Goal: Information Seeking & Learning: Learn about a topic

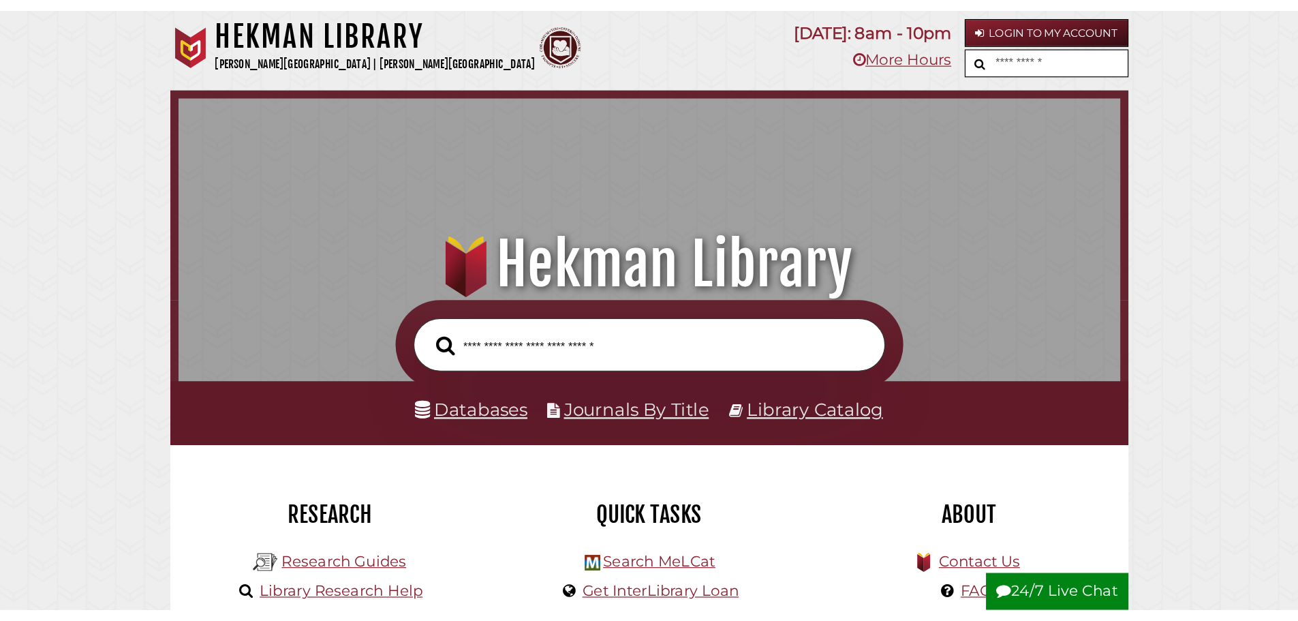
scroll to position [444, 777]
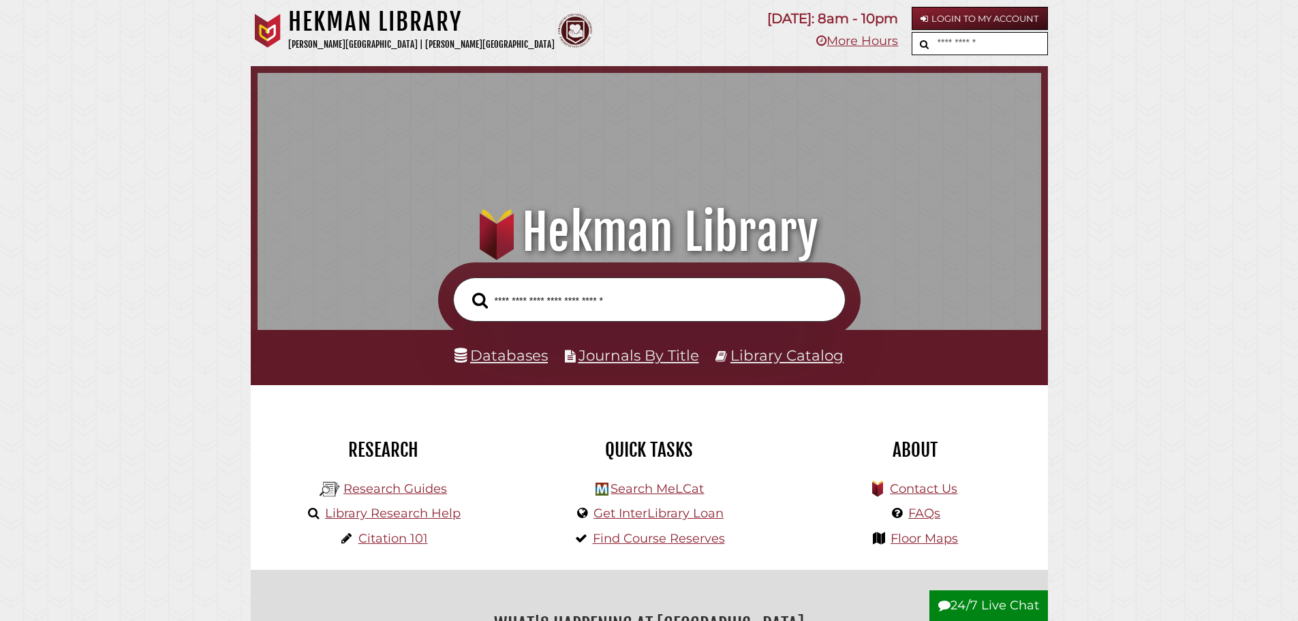
click at [1024, 44] on input "text" at bounding box center [990, 44] width 113 height 22
type input "**"
click at [912, 33] on button "submit" at bounding box center [923, 44] width 22 height 22
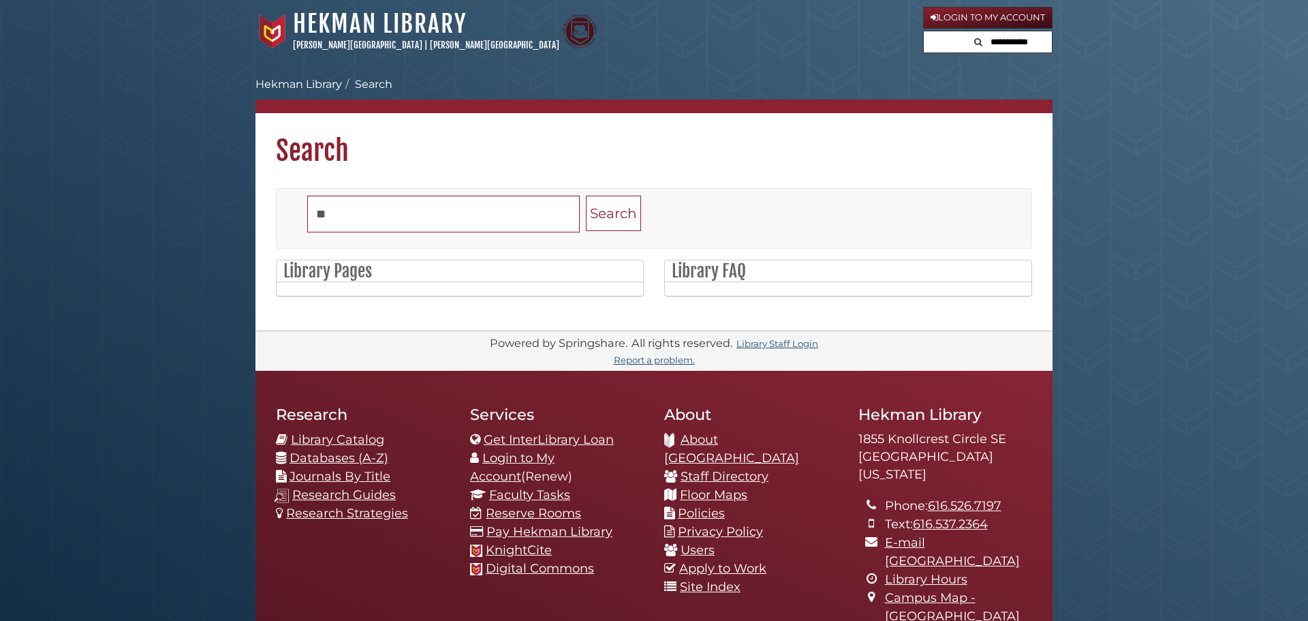
type input "**"
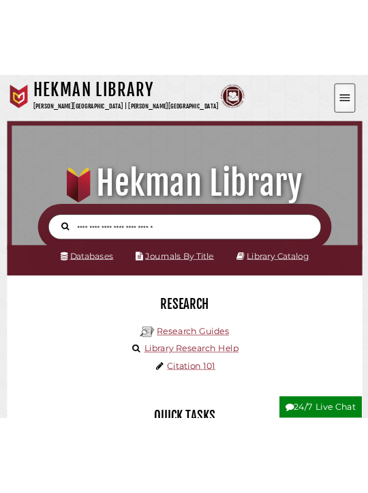
scroll to position [7, 7]
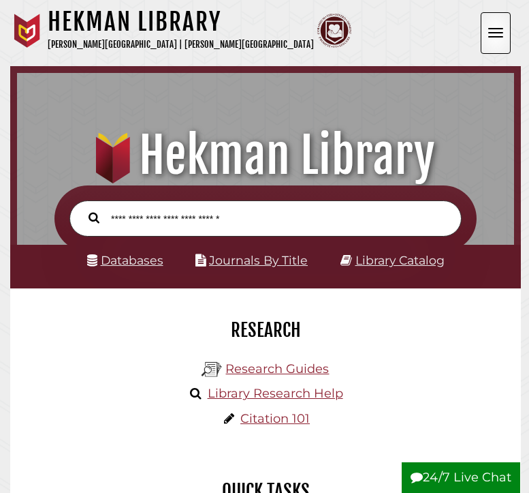
click at [498, 38] on button "Open the menu" at bounding box center [496, 33] width 30 height 42
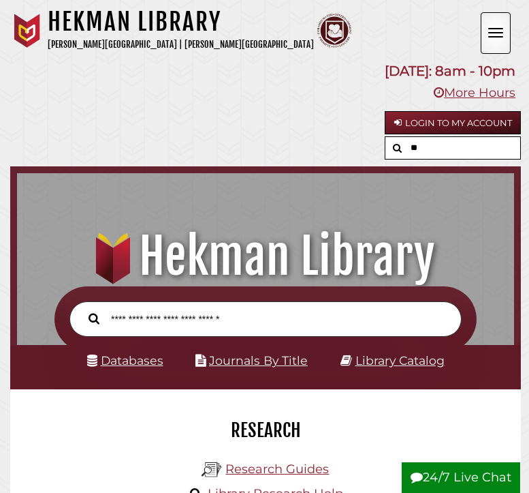
click at [498, 38] on button "Open the menu" at bounding box center [496, 33] width 30 height 42
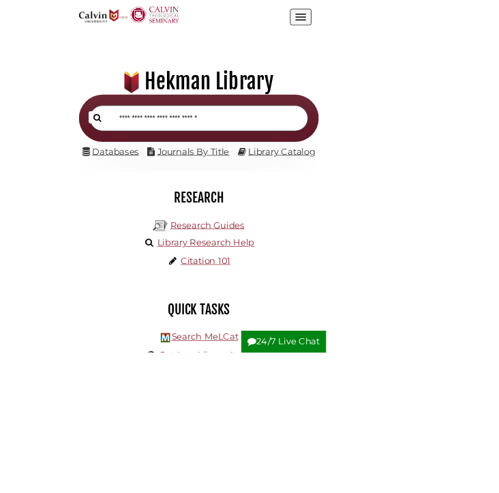
scroll to position [0, 0]
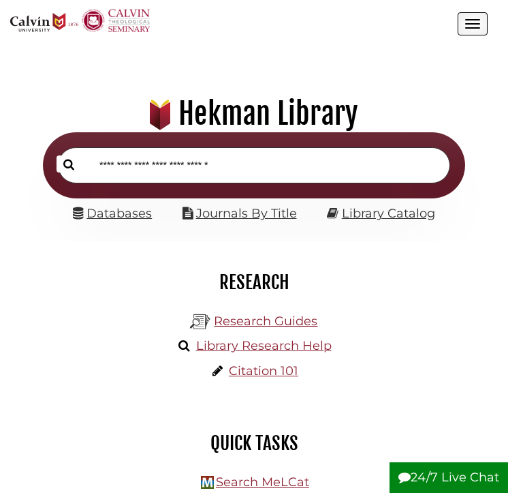
click at [476, 27] on button "Open the menu" at bounding box center [473, 23] width 30 height 23
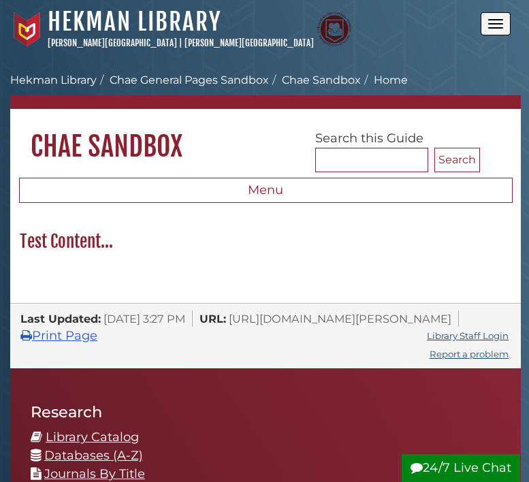
click at [490, 14] on button "Open the menu" at bounding box center [496, 23] width 30 height 23
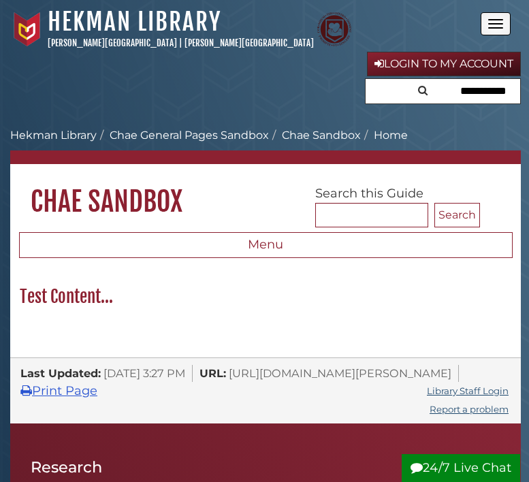
click at [492, 18] on button "Open the menu" at bounding box center [496, 23] width 30 height 23
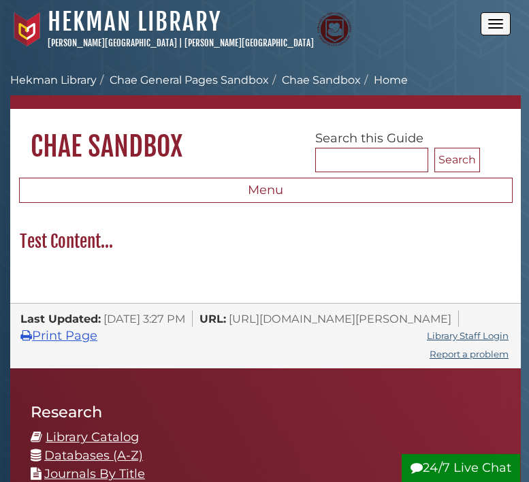
click at [492, 18] on button "Open the menu" at bounding box center [496, 23] width 30 height 23
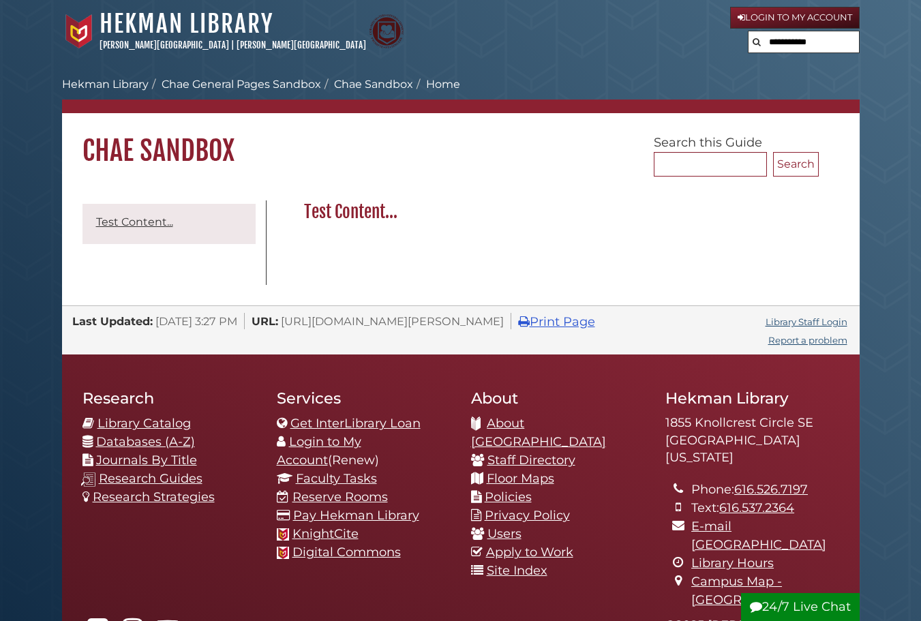
click at [814, 46] on input "text" at bounding box center [803, 42] width 110 height 22
click at [606, 71] on body "Skip to Main Content Hekman Library Calvin University | Calvin Theological Semi…" at bounding box center [460, 423] width 921 height 847
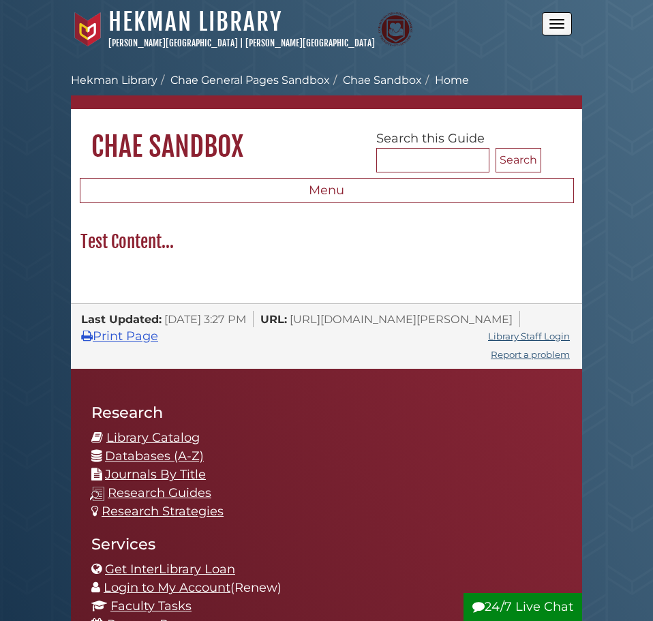
click at [546, 20] on button "Open the menu" at bounding box center [557, 23] width 30 height 23
click at [557, 25] on button "Open the menu" at bounding box center [557, 23] width 30 height 23
click at [562, 18] on button "Open the menu" at bounding box center [557, 23] width 30 height 23
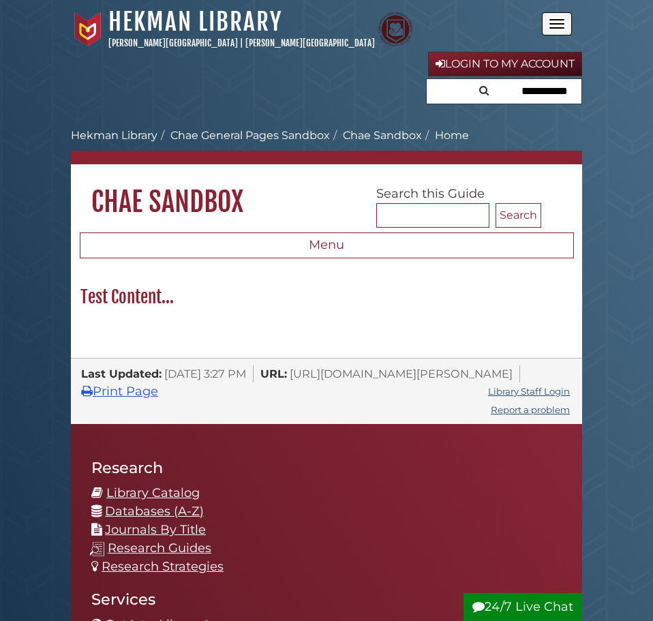
click at [562, 18] on button "Open the menu" at bounding box center [557, 23] width 30 height 23
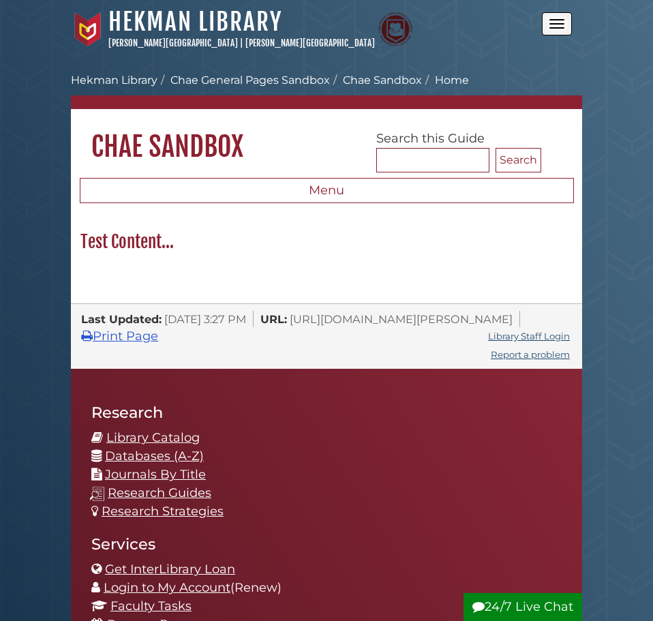
click at [562, 18] on button "Open the menu" at bounding box center [557, 23] width 30 height 23
click at [566, 23] on button "Open the menu" at bounding box center [557, 23] width 30 height 23
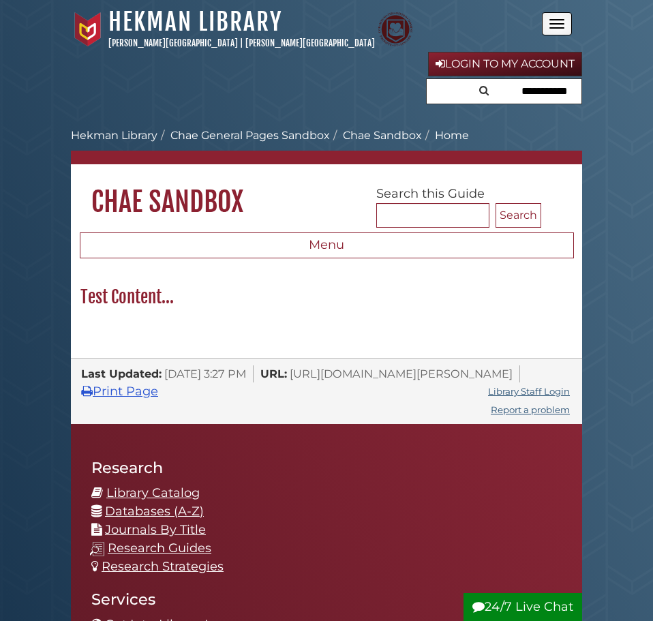
click at [566, 23] on button "Open the menu" at bounding box center [557, 23] width 30 height 23
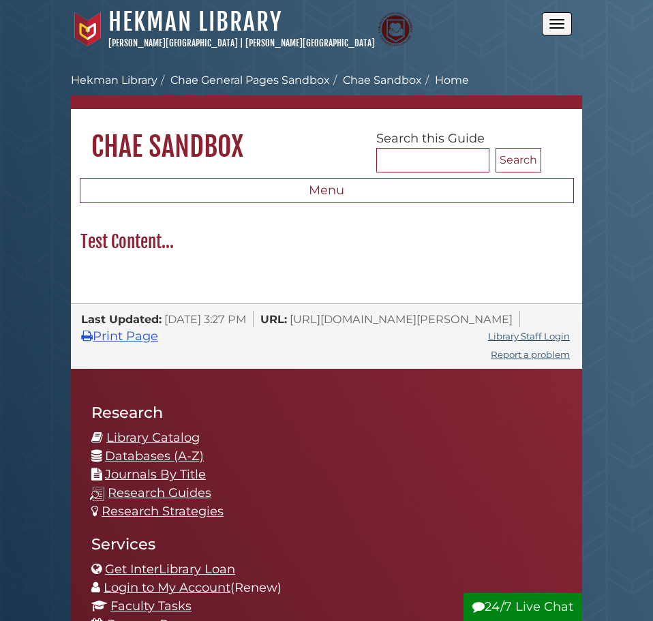
click at [566, 23] on button "Open the menu" at bounding box center [557, 23] width 30 height 23
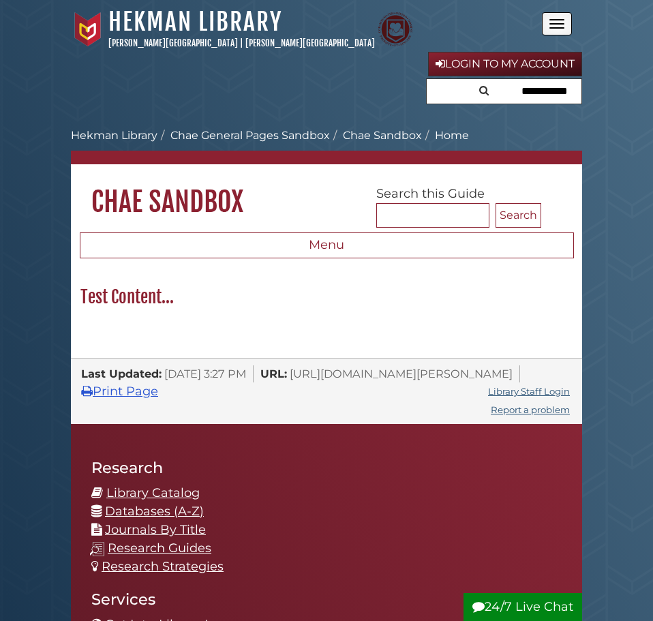
click at [566, 23] on button "Open the menu" at bounding box center [557, 23] width 30 height 23
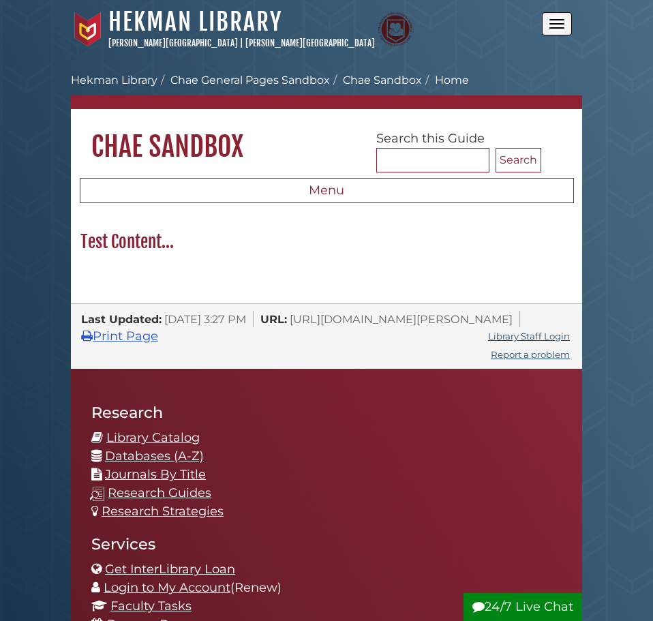
click at [566, 23] on button "Open the menu" at bounding box center [557, 23] width 30 height 23
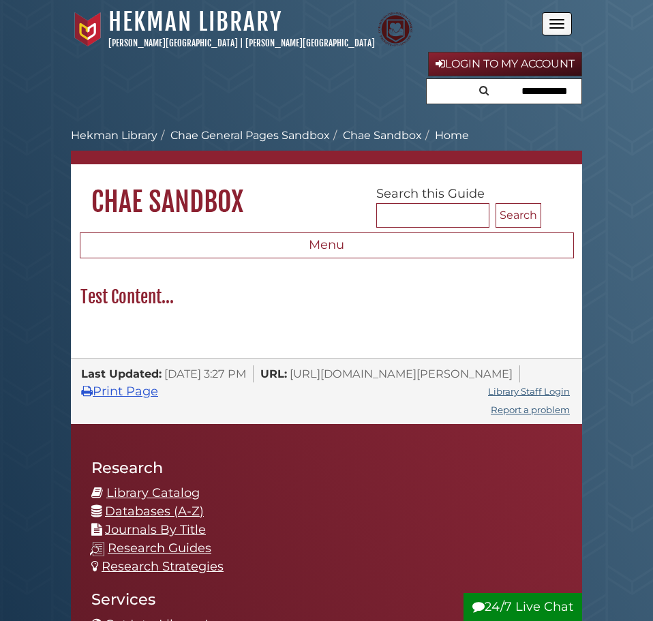
click at [566, 23] on button "Open the menu" at bounding box center [557, 23] width 30 height 23
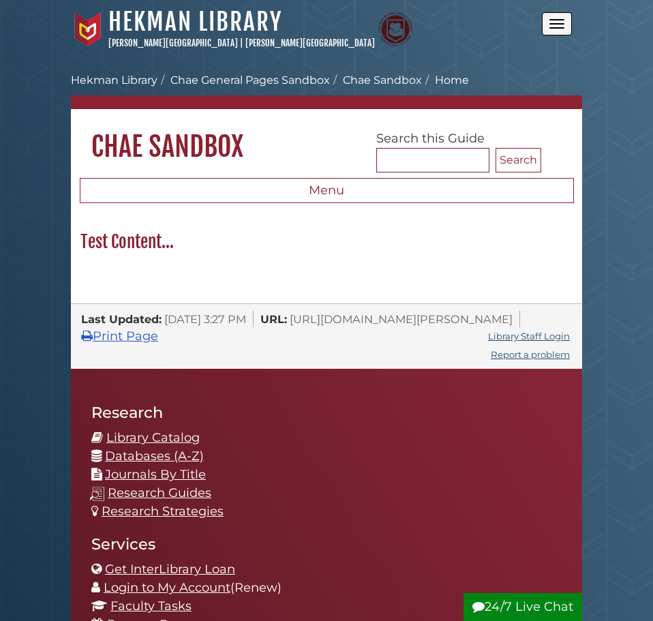
click at [566, 23] on button "Open the menu" at bounding box center [557, 23] width 30 height 23
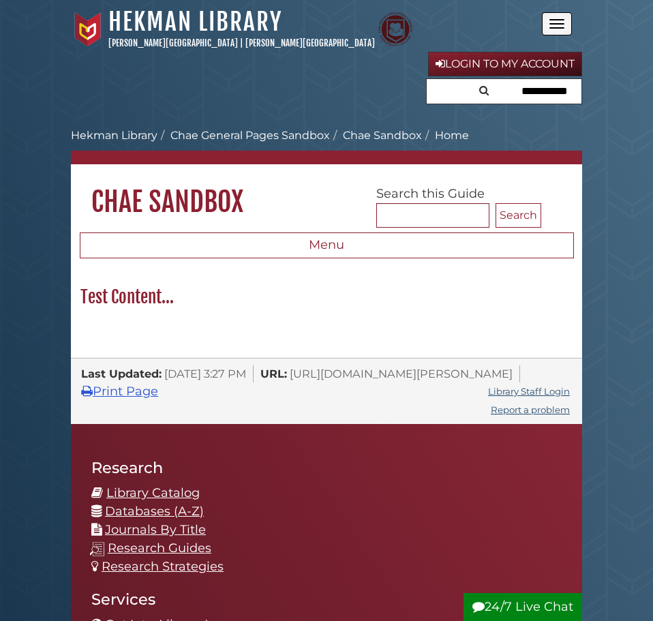
click at [566, 23] on button "Open the menu" at bounding box center [557, 23] width 30 height 23
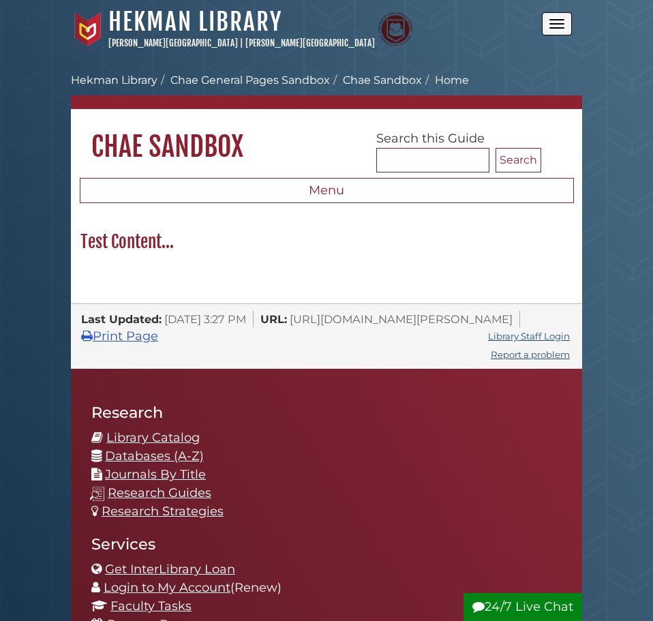
click at [566, 23] on button "Open the menu" at bounding box center [557, 23] width 30 height 23
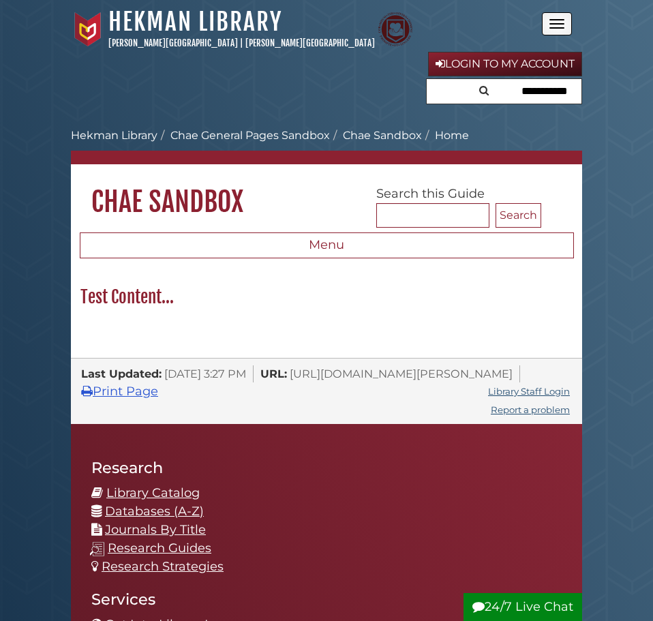
click at [558, 23] on span "Open the menu" at bounding box center [556, 23] width 15 height 1
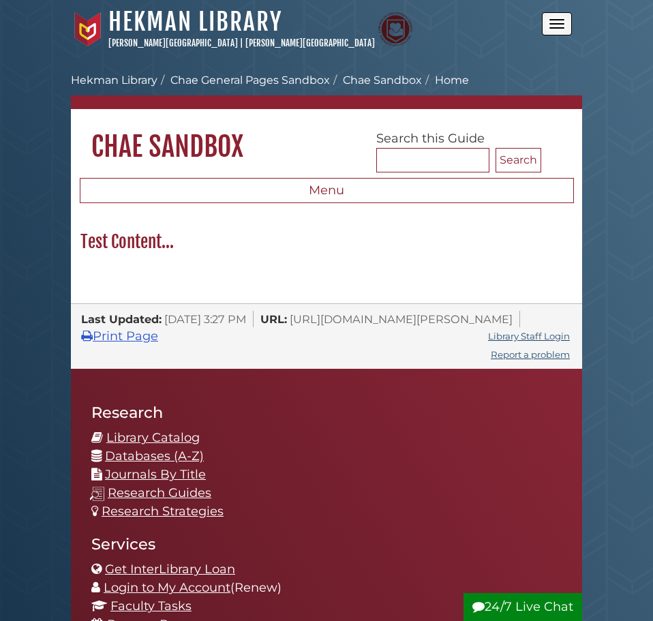
click at [558, 23] on span "Open the menu" at bounding box center [556, 23] width 15 height 1
click at [562, 21] on button "Open the menu" at bounding box center [557, 23] width 30 height 23
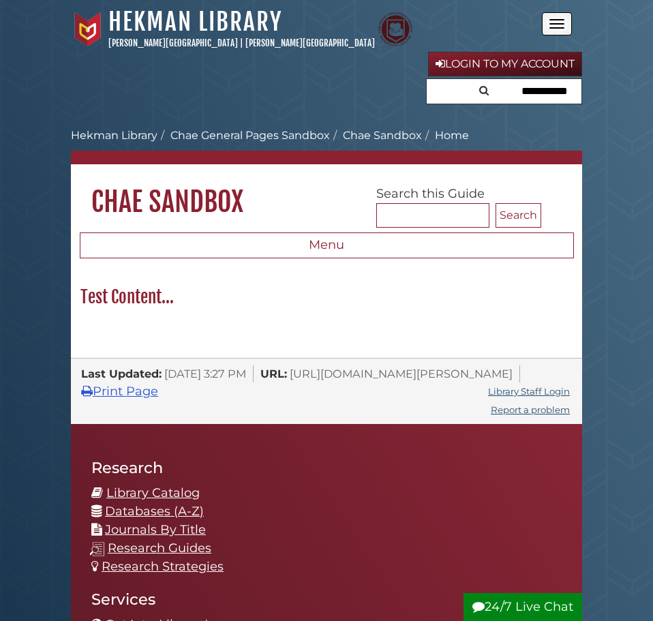
click at [562, 21] on button "Open the menu" at bounding box center [557, 23] width 30 height 23
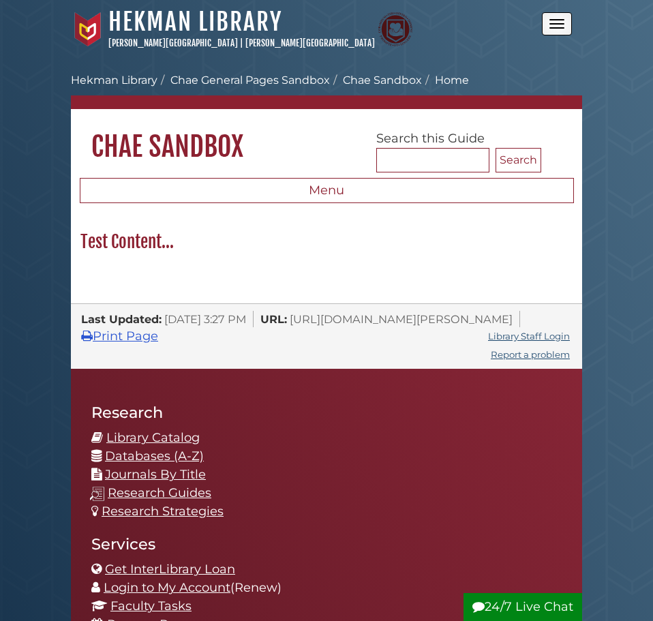
click at [562, 21] on button "Open the menu" at bounding box center [557, 23] width 30 height 23
click at [566, 18] on button "Open the menu" at bounding box center [557, 23] width 30 height 23
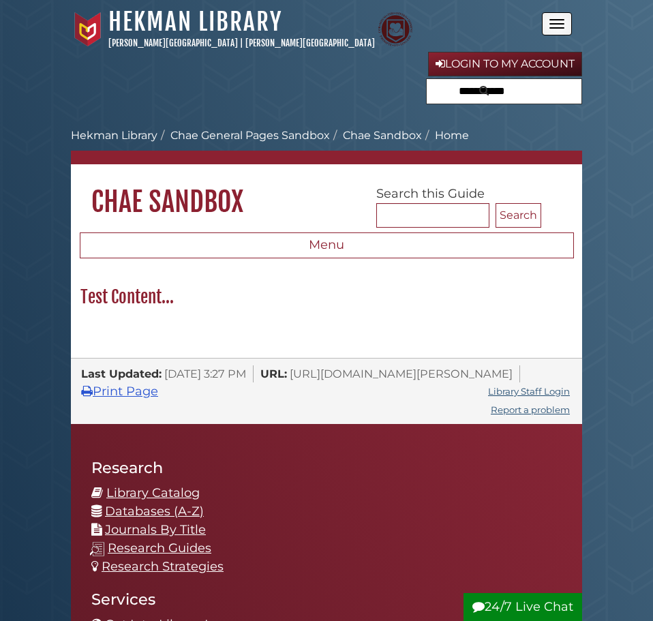
drag, startPoint x: 527, startPoint y: 92, endPoint x: 517, endPoint y: 136, distance: 45.0
click at [485, 134] on ol "Calvin University Hekman Library Chae General Pages Sandbox Chae Sandbox Home" at bounding box center [326, 135] width 511 height 16
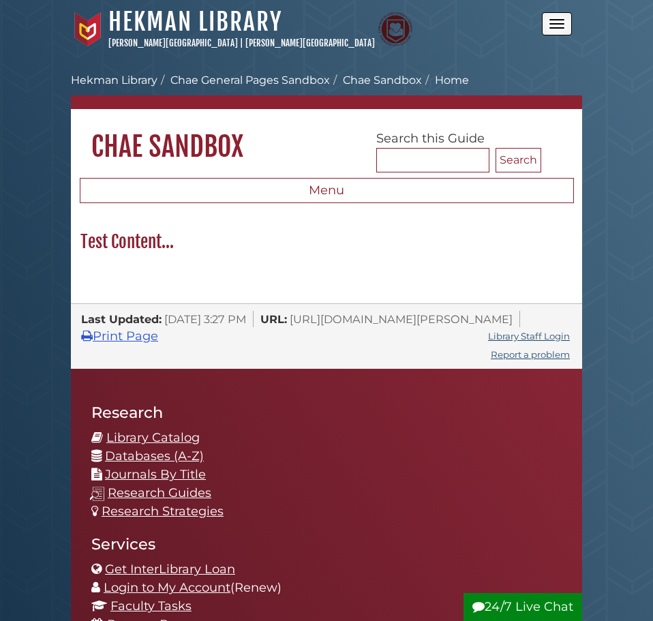
click at [561, 24] on span "Open the menu" at bounding box center [556, 23] width 15 height 1
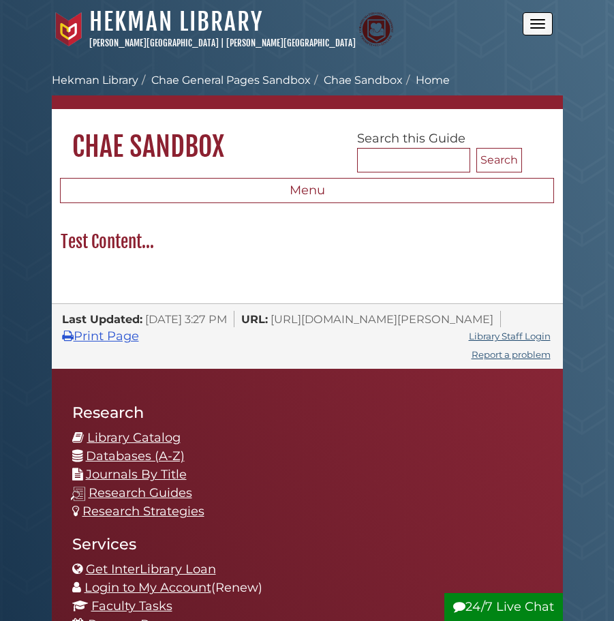
click at [557, 23] on nav "[GEOGRAPHIC_DATA] [PERSON_NAME][GEOGRAPHIC_DATA] | [PERSON_NAME][GEOGRAPHIC_DAT…" at bounding box center [307, 29] width 511 height 59
click at [537, 25] on button "Open the menu" at bounding box center [538, 23] width 30 height 23
click at [534, 33] on button "Open the menu" at bounding box center [538, 23] width 30 height 23
click at [539, 18] on button "Open the menu" at bounding box center [538, 23] width 30 height 23
click at [534, 21] on button "Open the menu" at bounding box center [538, 23] width 30 height 23
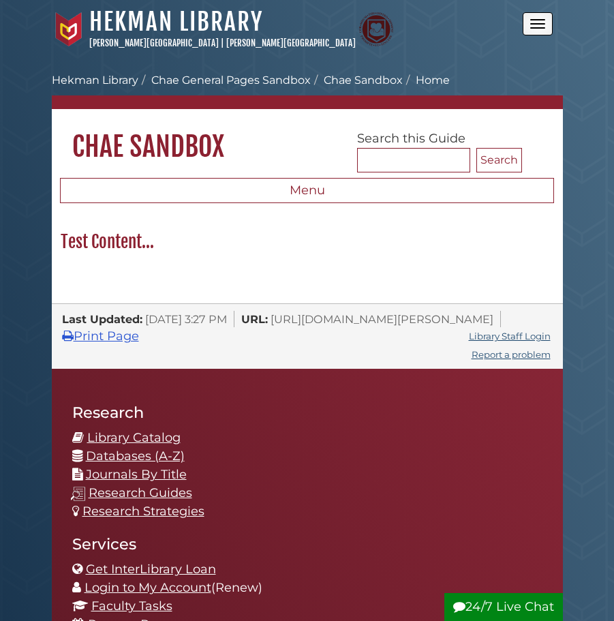
click at [537, 17] on button "Open the menu" at bounding box center [538, 23] width 30 height 23
click at [551, 29] on nav "[GEOGRAPHIC_DATA] [PERSON_NAME][GEOGRAPHIC_DATA] | [PERSON_NAME][GEOGRAPHIC_DAT…" at bounding box center [307, 29] width 511 height 59
click at [548, 29] on button "Open the menu" at bounding box center [538, 23] width 30 height 23
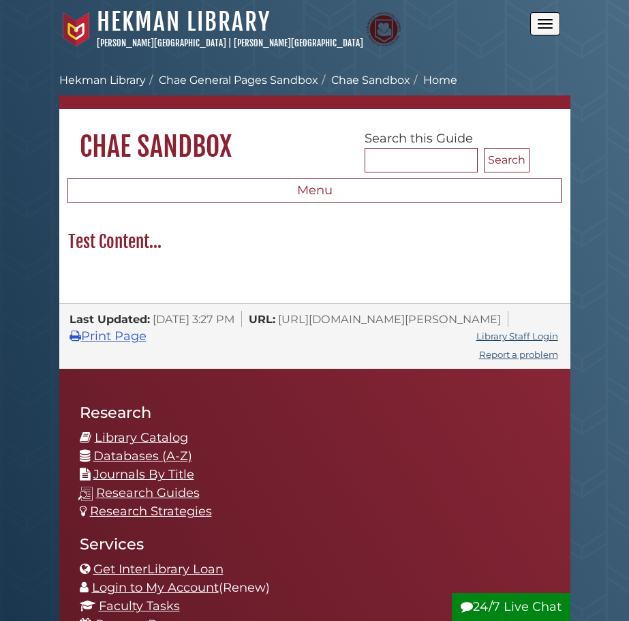
click at [548, 29] on button "Open the menu" at bounding box center [545, 23] width 30 height 23
click at [541, 20] on span "Open the menu" at bounding box center [545, 19] width 15 height 1
click at [529, 14] on div "Hekman Library Calvin University | Calvin Theological Seminary" at bounding box center [294, 29] width 471 height 45
click at [532, 14] on button "Open the menu" at bounding box center [545, 23] width 30 height 23
click at [553, 30] on button "Open the menu" at bounding box center [545, 23] width 30 height 23
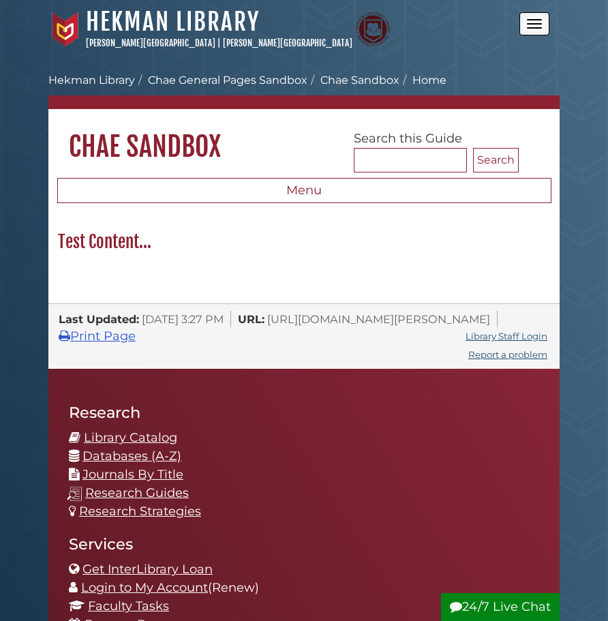
click at [529, 20] on button "Open the menu" at bounding box center [534, 23] width 30 height 23
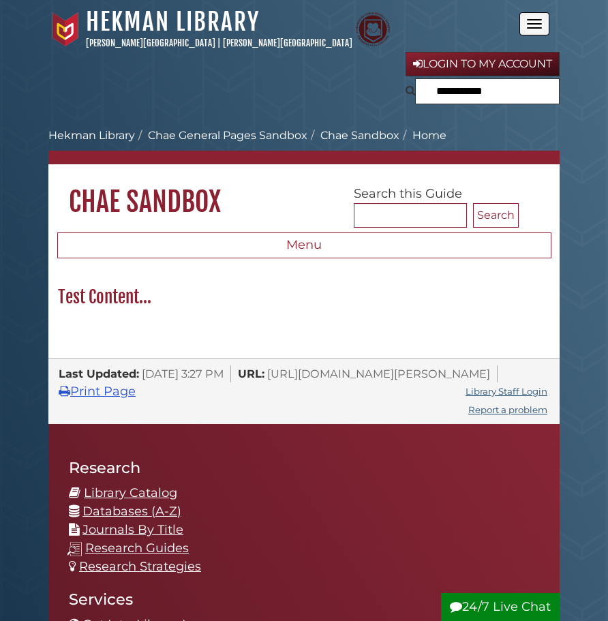
click at [529, 21] on button "Open the menu" at bounding box center [534, 23] width 30 height 23
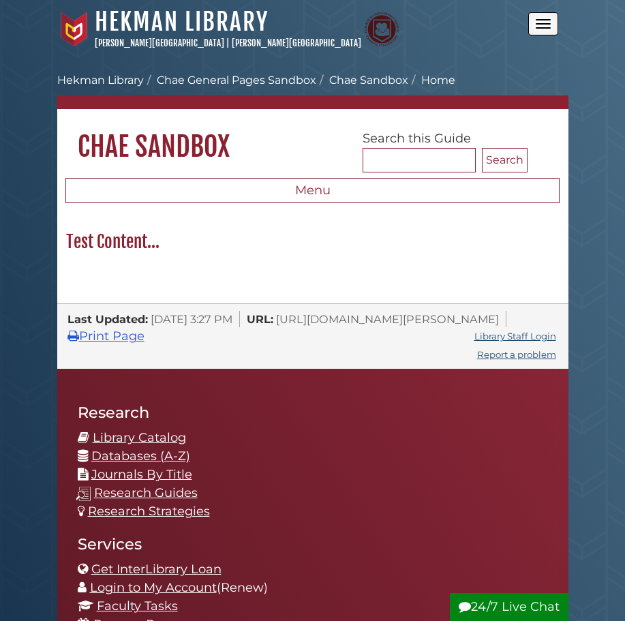
click at [553, 23] on button "Open the menu" at bounding box center [543, 23] width 30 height 23
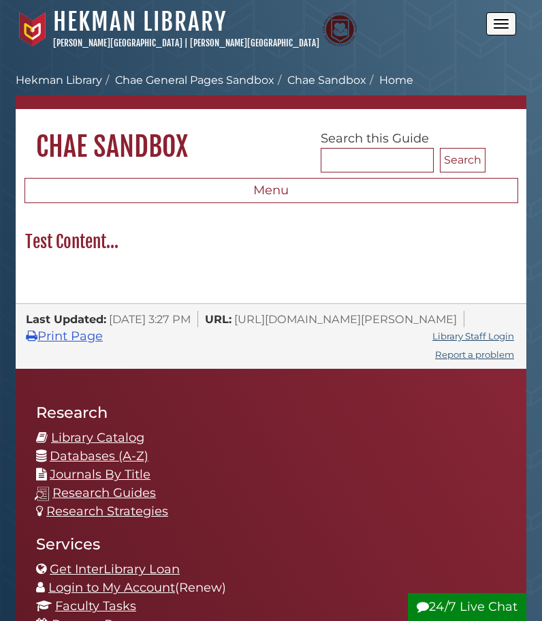
click at [509, 25] on button "Open the menu" at bounding box center [502, 23] width 30 height 23
